Goal: Transaction & Acquisition: Register for event/course

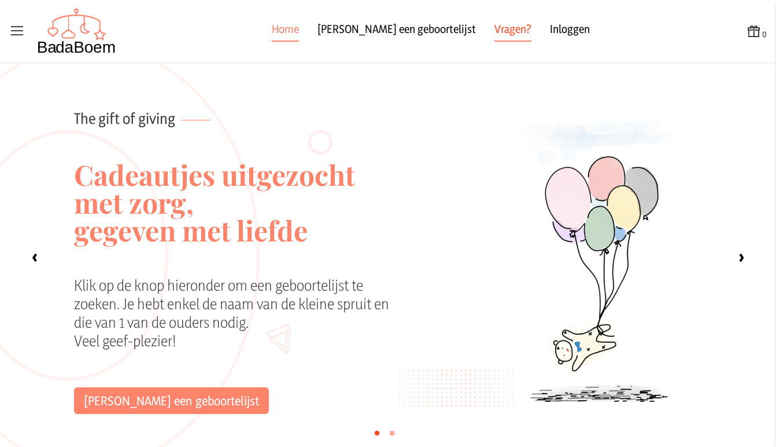
click at [495, 25] on link "Vragen?" at bounding box center [513, 31] width 37 height 21
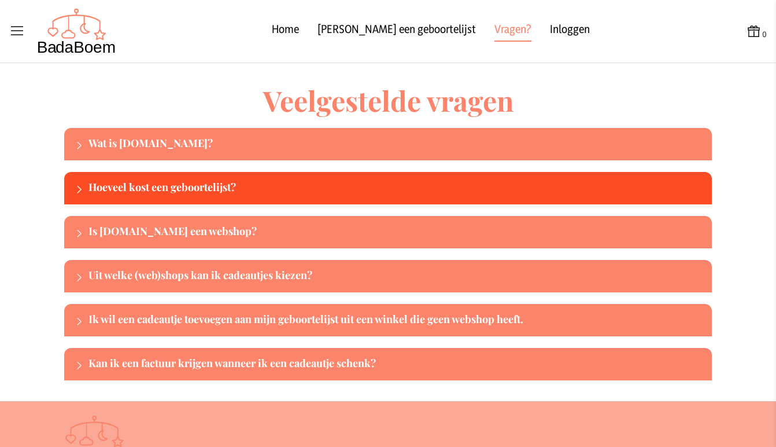
click at [74, 181] on div at bounding box center [79, 189] width 20 height 16
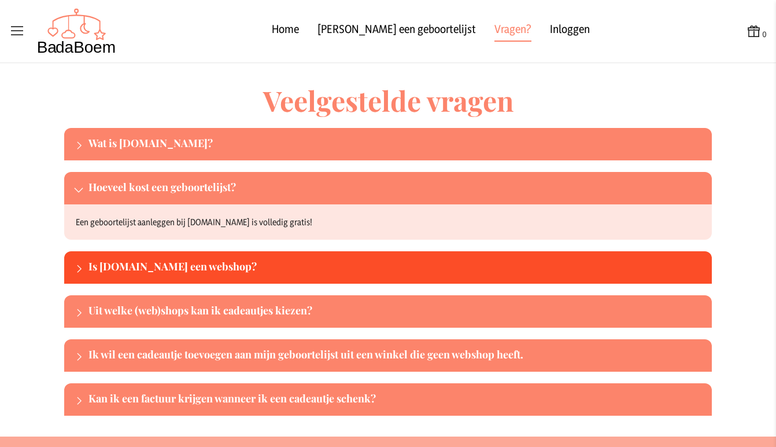
click at [77, 265] on icon at bounding box center [78, 268] width 10 height 10
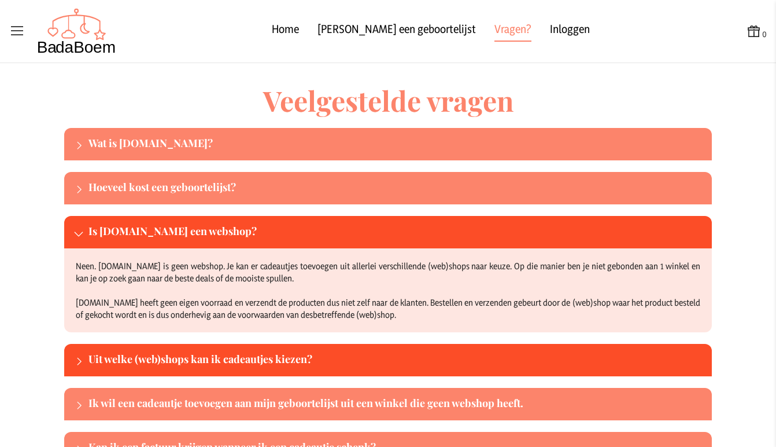
click at [135, 345] on div "Uit welke (web)shops kan ik cadeautjes kiezen?" at bounding box center [388, 360] width 648 height 32
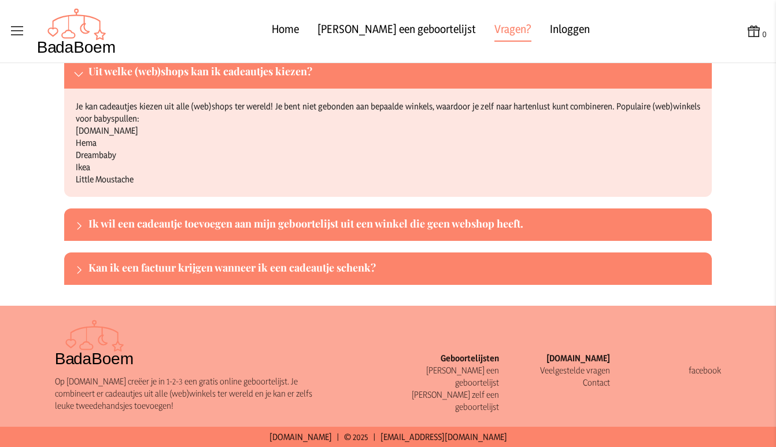
scroll to position [203, 0]
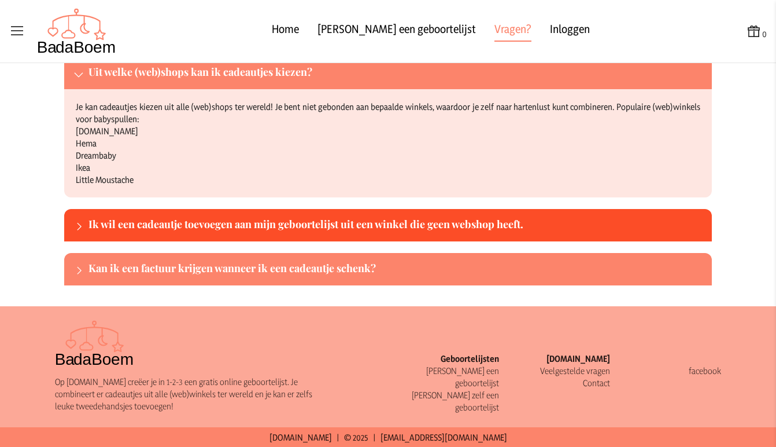
click at [175, 215] on div "Ik wil een cadeautje toevoegen aan mijn geboortelijst uit een winkel die geen w…" at bounding box center [388, 225] width 648 height 32
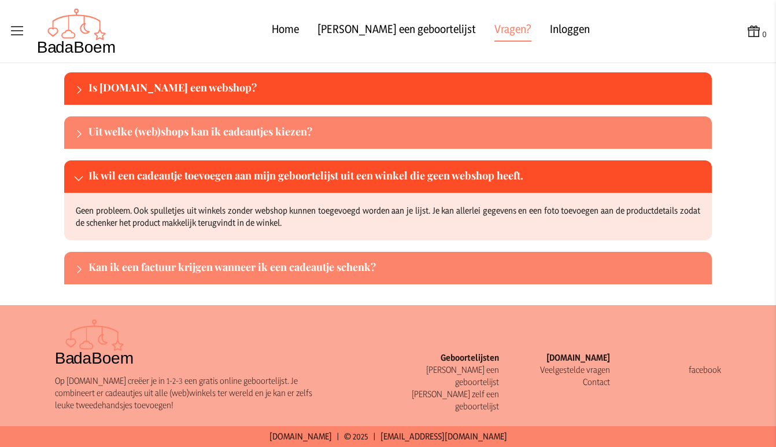
scroll to position [142, 0]
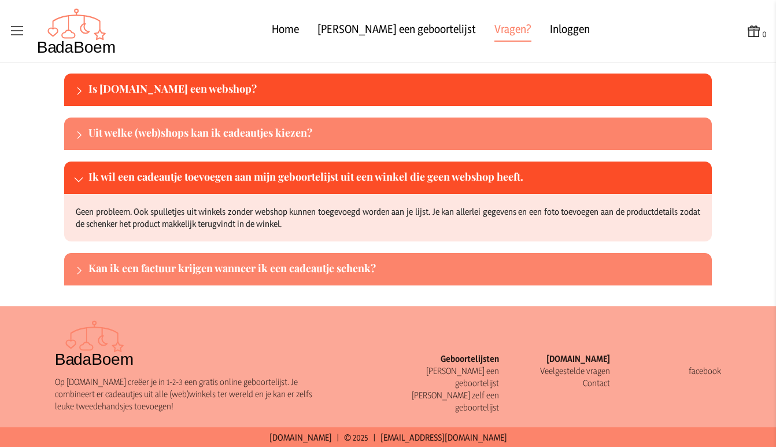
click at [307, 180] on div "Ik wil een cadeautje toevoegen aan mijn geboortelijst uit een winkel die geen w…" at bounding box center [397, 177] width 619 height 19
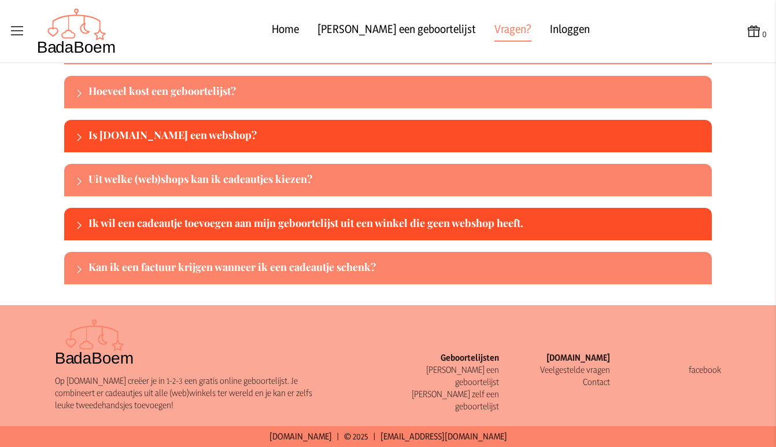
scroll to position [95, 0]
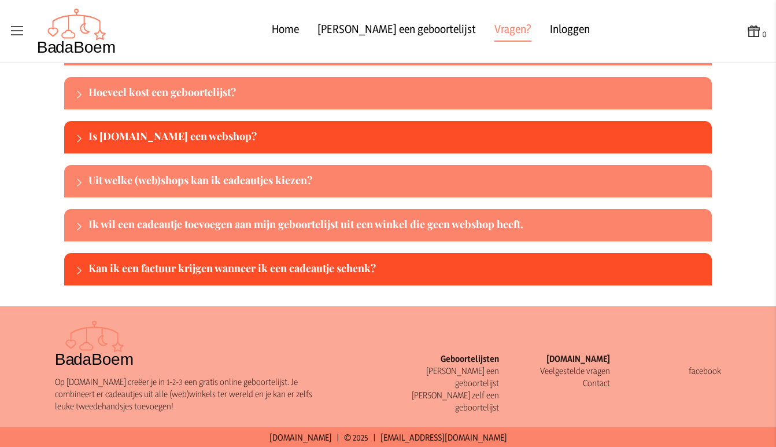
click at [256, 271] on div "Kan ik een factuur krijgen wanneer ik een cadeautje schenk?" at bounding box center [397, 269] width 619 height 19
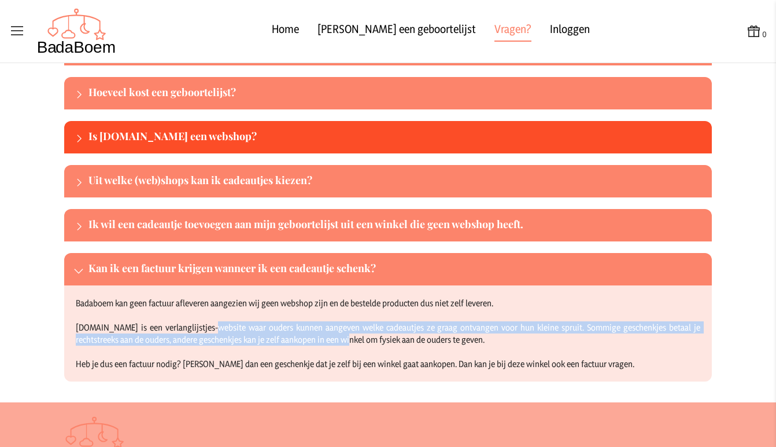
drag, startPoint x: 209, startPoint y: 324, endPoint x: 355, endPoint y: 333, distance: 145.4
click at [355, 333] on div "Badaboem kan geen factuur afleveren aangezien wij geen webshop zijn en de beste…" at bounding box center [388, 333] width 648 height 96
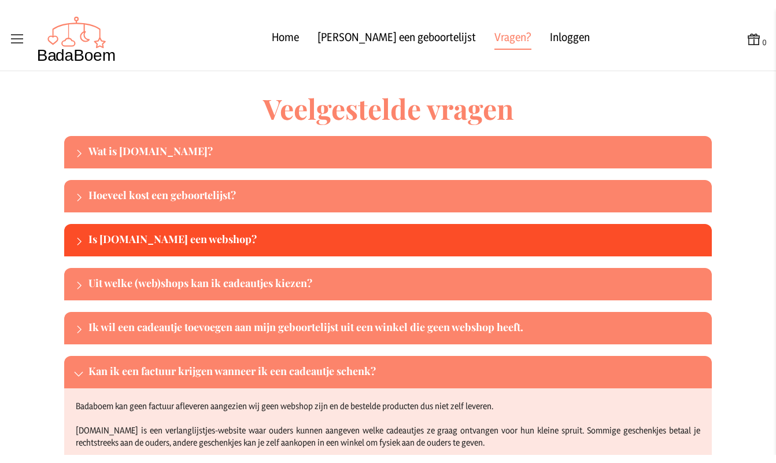
scroll to position [0, 0]
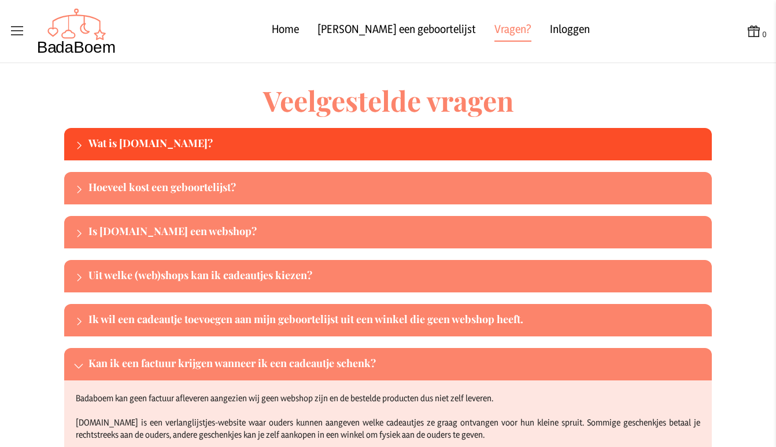
click at [184, 141] on div "Wat is BadaBoem.be?" at bounding box center [397, 144] width 619 height 19
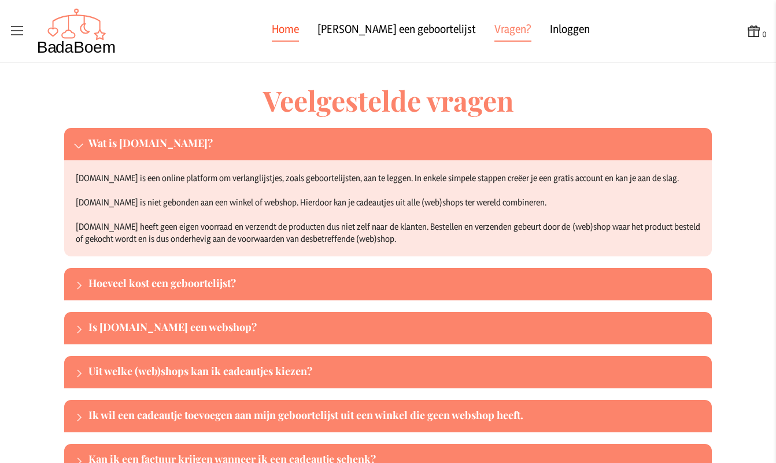
click at [299, 26] on link "Home" at bounding box center [285, 31] width 27 height 21
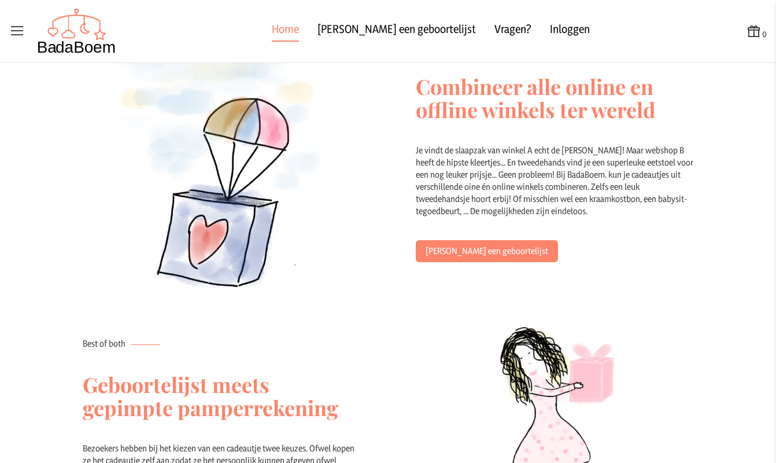
scroll to position [490, 0]
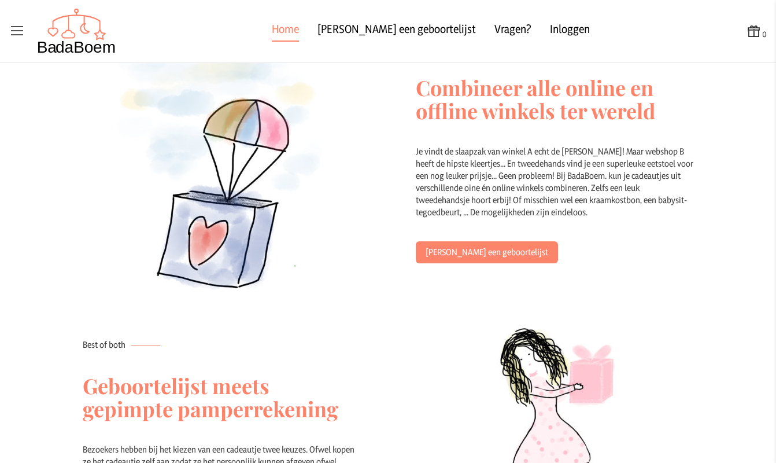
click at [482, 260] on link "Maak een geboortelijst" at bounding box center [487, 252] width 142 height 22
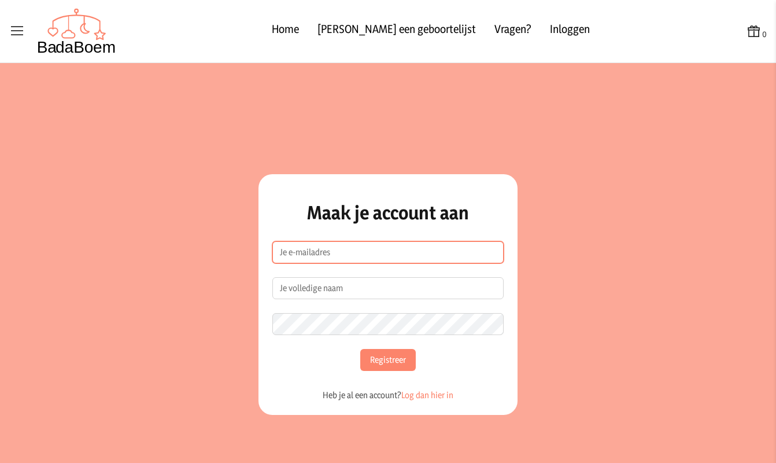
type input "[EMAIL_ADDRESS][DOMAIN_NAME]"
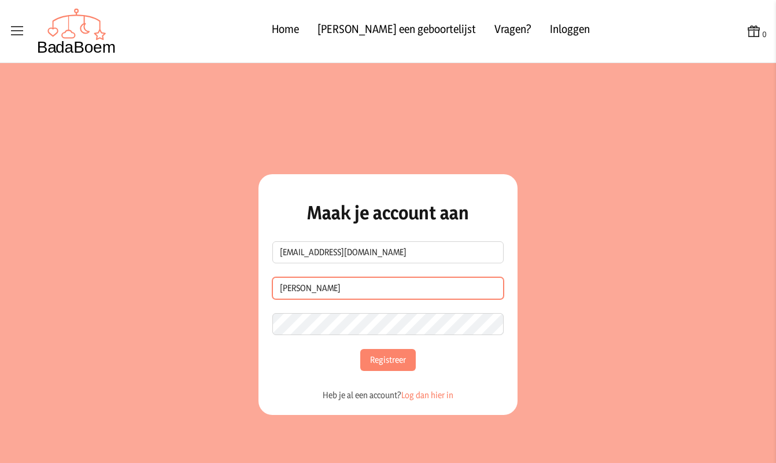
type input "[PERSON_NAME]"
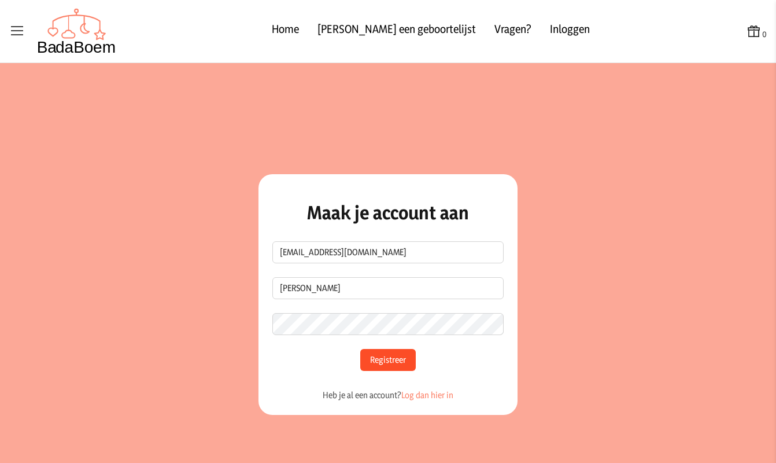
click at [388, 357] on button "Registreer" at bounding box center [388, 360] width 56 height 22
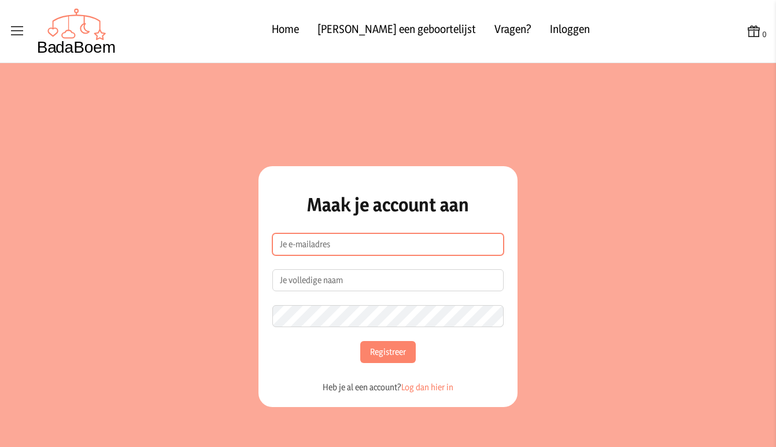
type input "[EMAIL_ADDRESS][DOMAIN_NAME]"
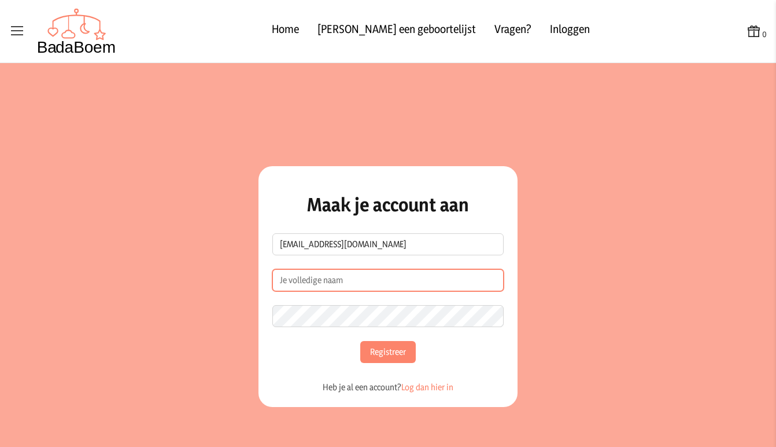
click at [319, 277] on input "Naam" at bounding box center [387, 280] width 231 height 22
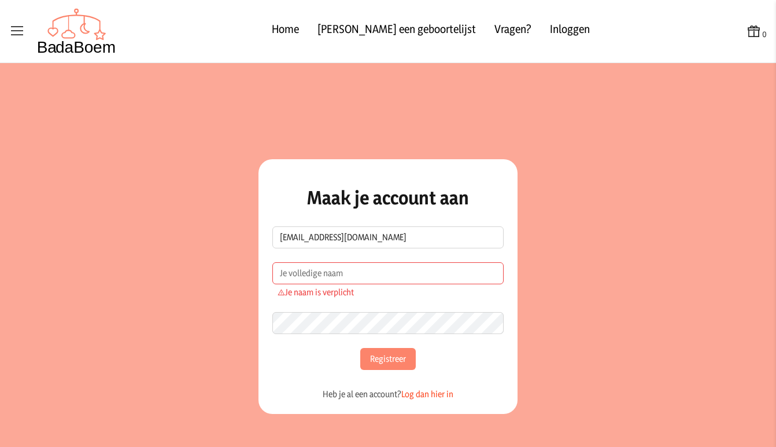
click at [413, 389] on link "Log dan hier in" at bounding box center [427, 393] width 52 height 11
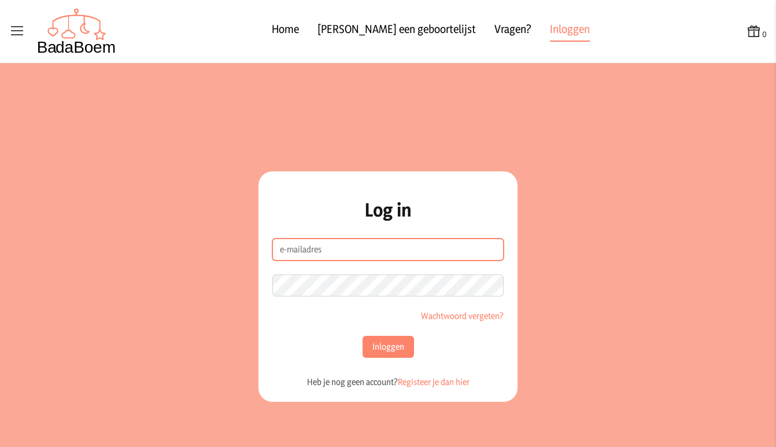
type input "[EMAIL_ADDRESS][DOMAIN_NAME]"
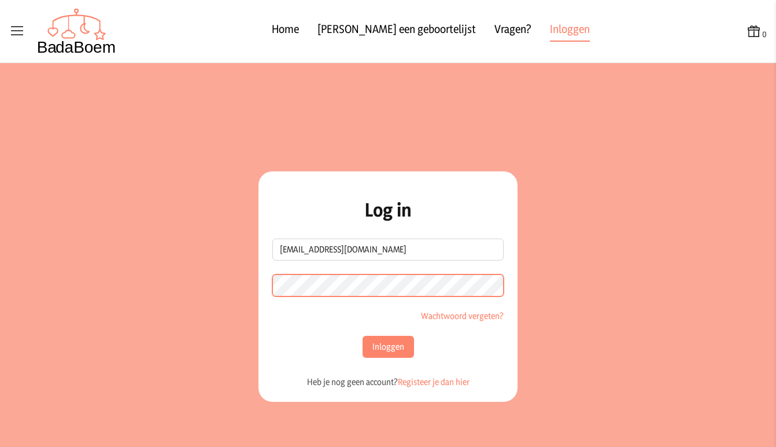
click at [383, 346] on button "Inloggen" at bounding box center [388, 346] width 51 height 22
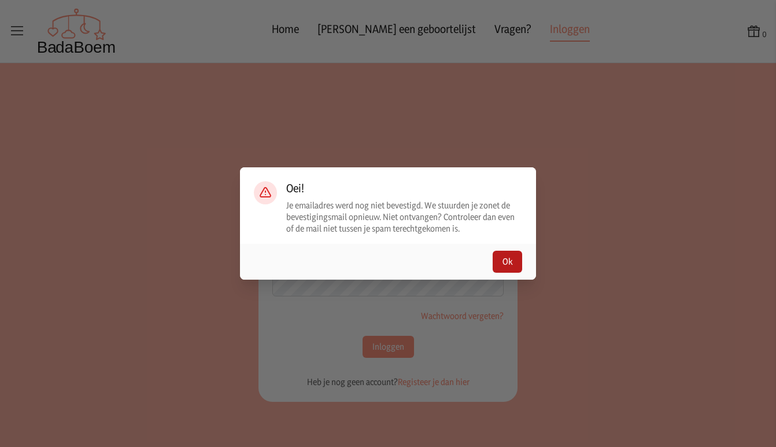
click at [503, 257] on button "Ok" at bounding box center [507, 261] width 29 height 22
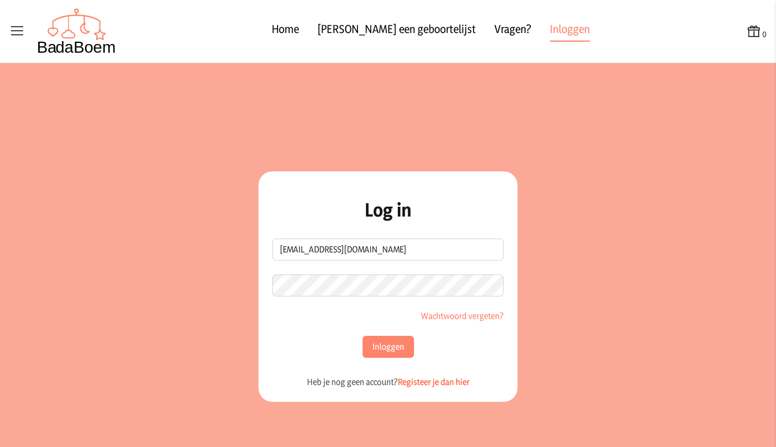
click at [423, 381] on link "Registeer je dan hier" at bounding box center [434, 381] width 72 height 11
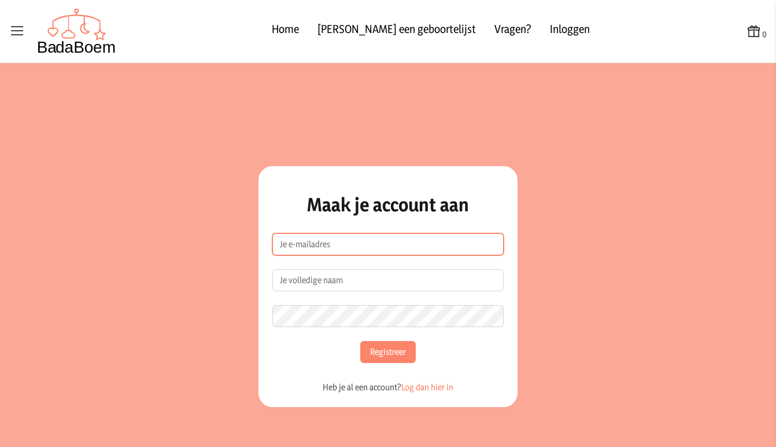
type input "[EMAIL_ADDRESS][DOMAIN_NAME]"
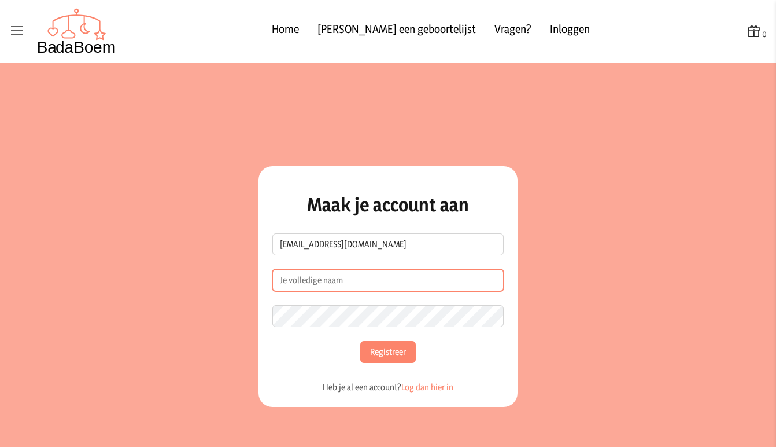
click at [315, 283] on input "Naam" at bounding box center [387, 280] width 231 height 22
type input "[PERSON_NAME]"
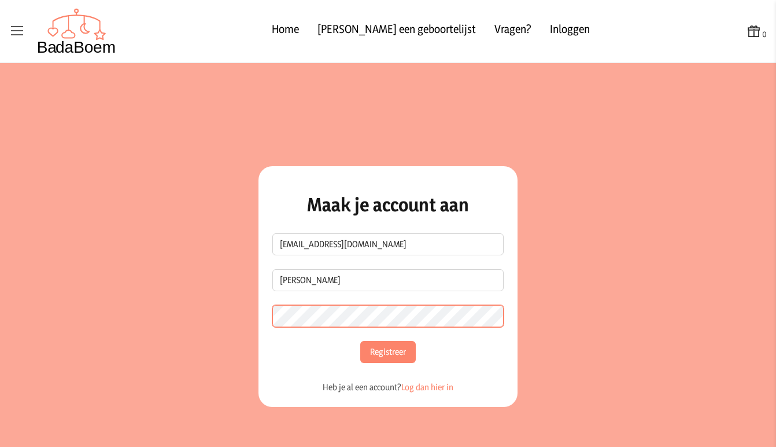
click at [383, 352] on button "Registreer" at bounding box center [388, 352] width 56 height 22
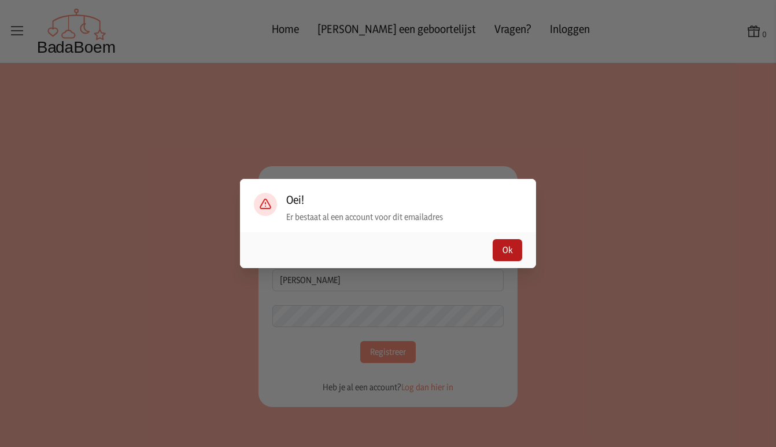
click at [505, 247] on button "Ok" at bounding box center [507, 250] width 29 height 22
